Goal: Find contact information: Find contact information

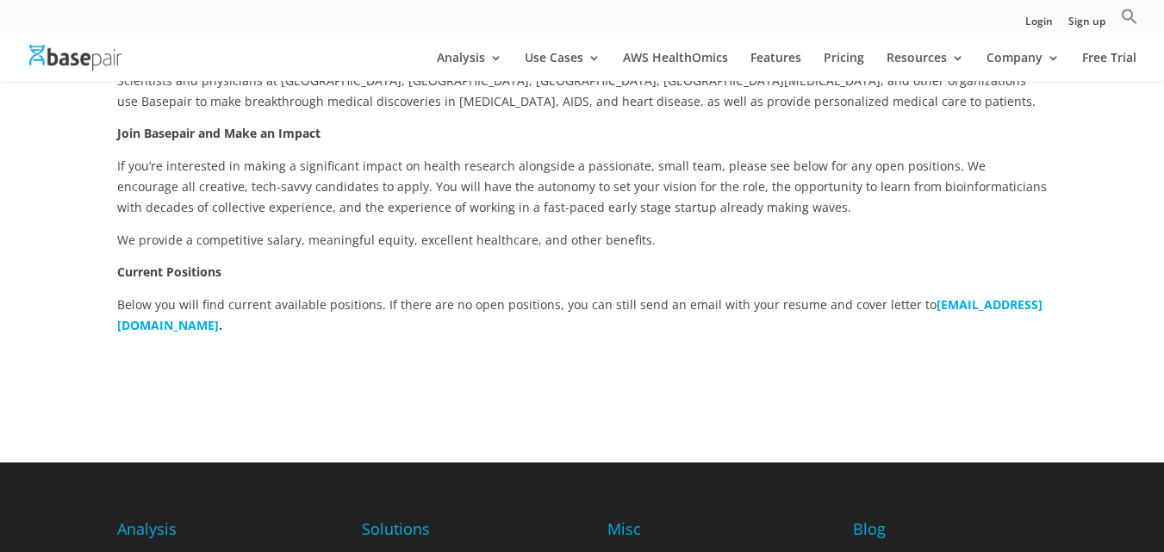
click at [215, 323] on b "careers@basepairtech.com" at bounding box center [580, 314] width 926 height 37
click at [734, 334] on p "Below you will find current available positions. If there are no open positions…" at bounding box center [582, 315] width 931 height 41
click at [239, 327] on b "careers@basepairtech.com" at bounding box center [580, 314] width 926 height 37
click at [149, 324] on b "careers@basepairtech.com" at bounding box center [580, 314] width 926 height 37
click at [246, 322] on b "careers@basepairtech.com" at bounding box center [580, 314] width 926 height 37
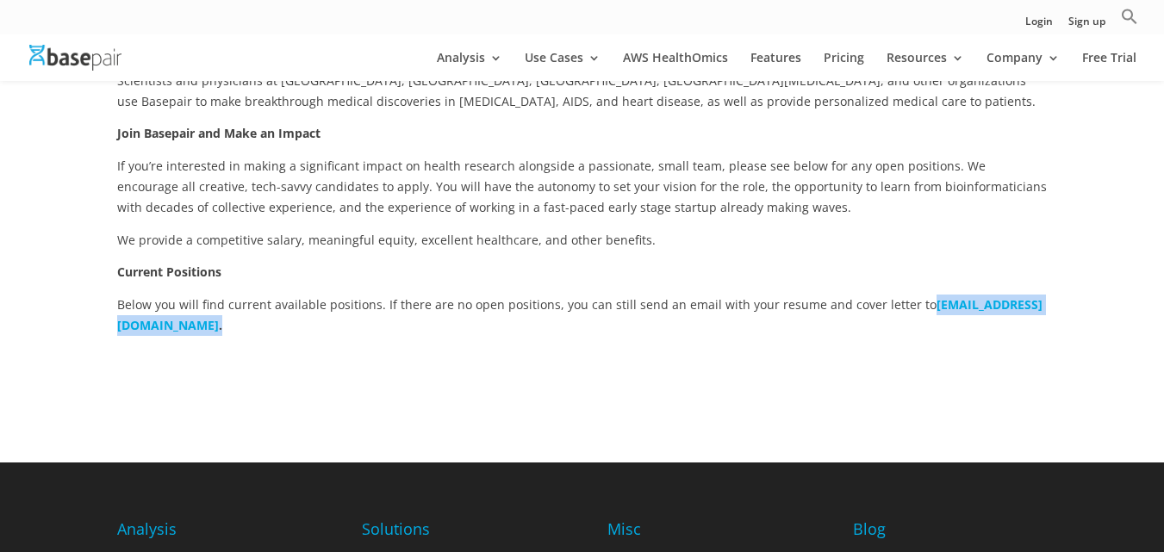
drag, startPoint x: 109, startPoint y: 324, endPoint x: 299, endPoint y: 340, distance: 191.1
click at [299, 340] on div "Using Technology to Improve Healthcare Founded by Harvard Medical School scient…" at bounding box center [582, 179] width 1164 height 568
drag, startPoint x: 299, startPoint y: 340, endPoint x: 243, endPoint y: 383, distance: 71.2
click at [243, 383] on div at bounding box center [582, 382] width 931 height 47
